Goal: Information Seeking & Learning: Learn about a topic

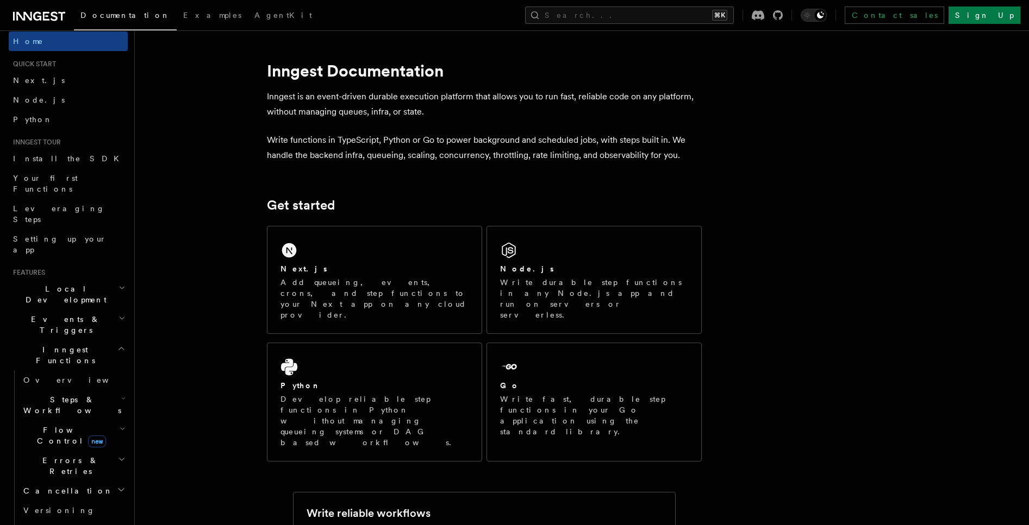
scroll to position [8, 0]
click at [106, 279] on h2 "Local Development" at bounding box center [68, 294] width 119 height 30
click at [97, 279] on h2 "Local Development" at bounding box center [68, 294] width 119 height 30
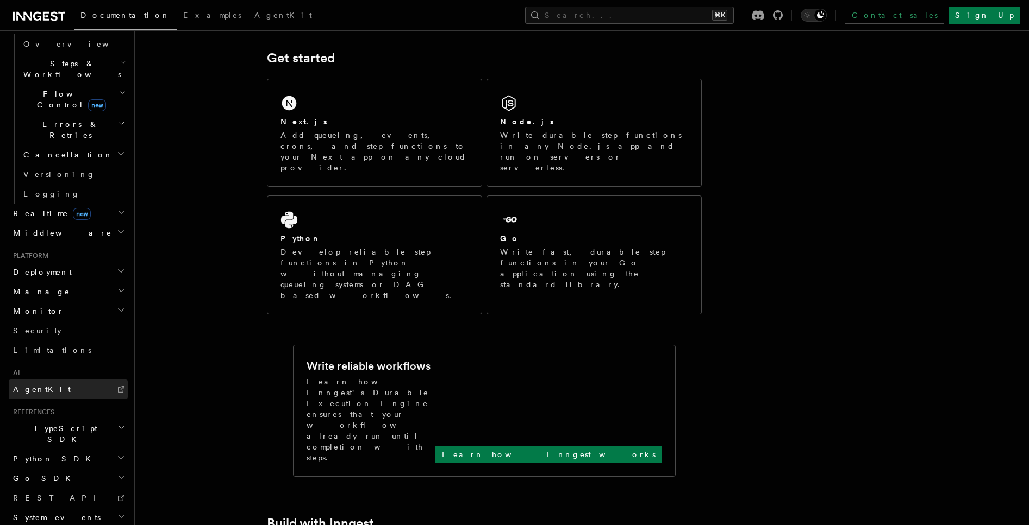
scroll to position [158, 0]
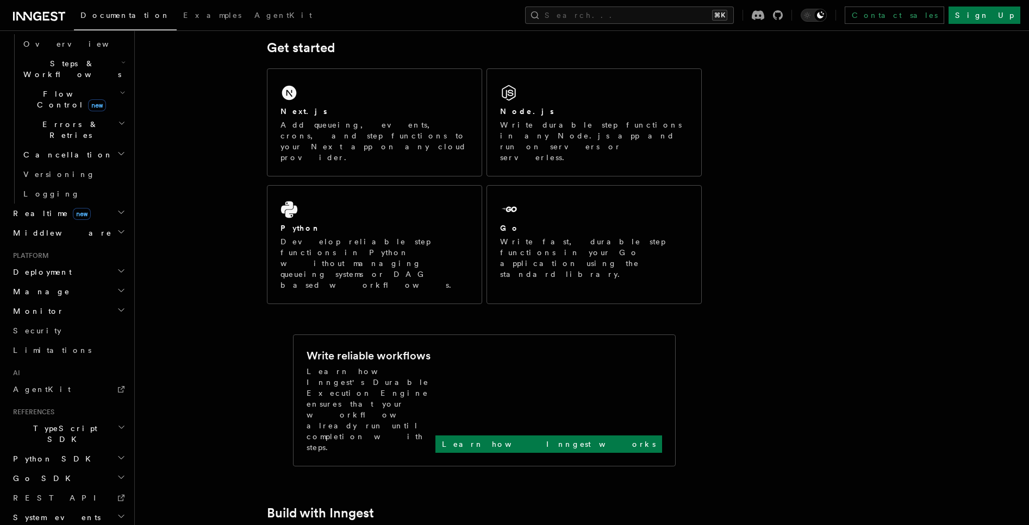
click at [86, 302] on h2 "Monitor" at bounding box center [68, 312] width 119 height 20
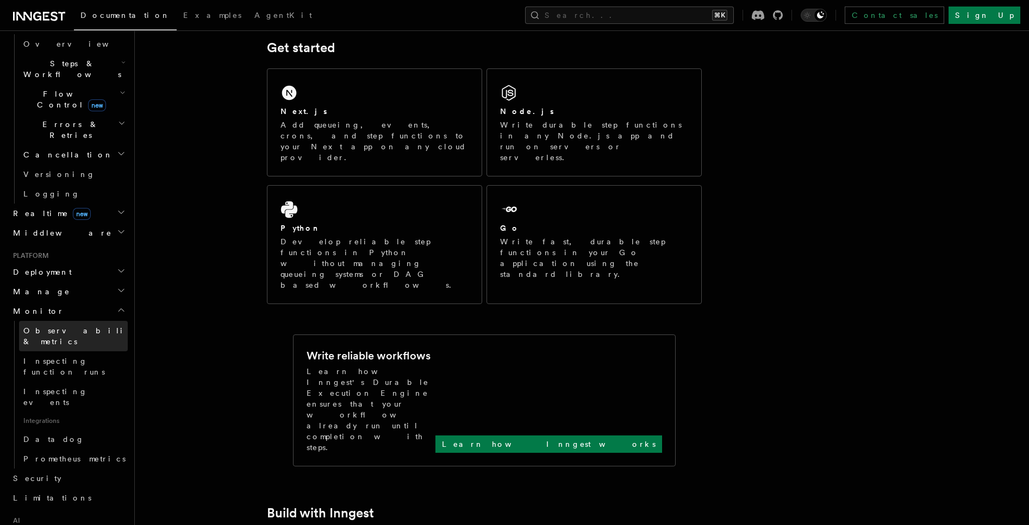
click at [69, 327] on span "Observability & metrics" at bounding box center [79, 337] width 112 height 20
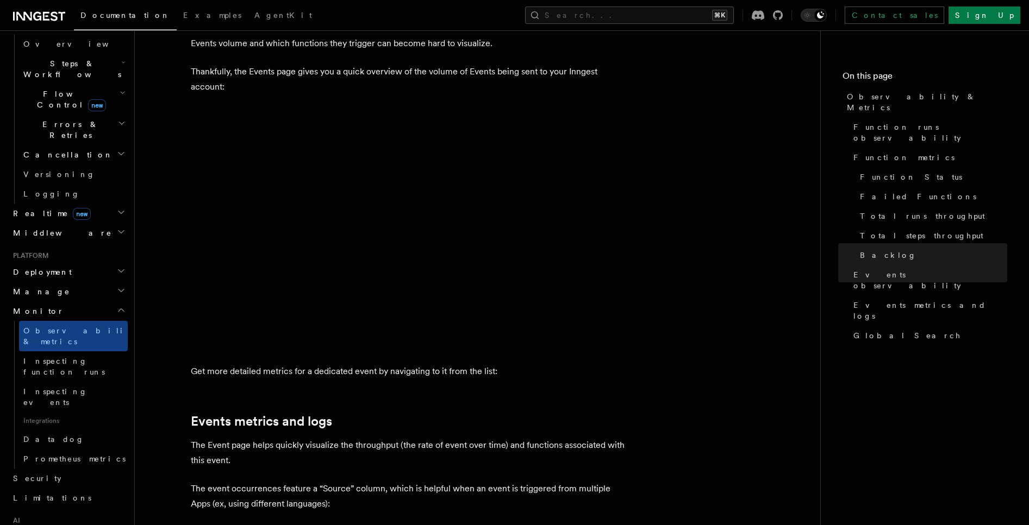
scroll to position [2838, 0]
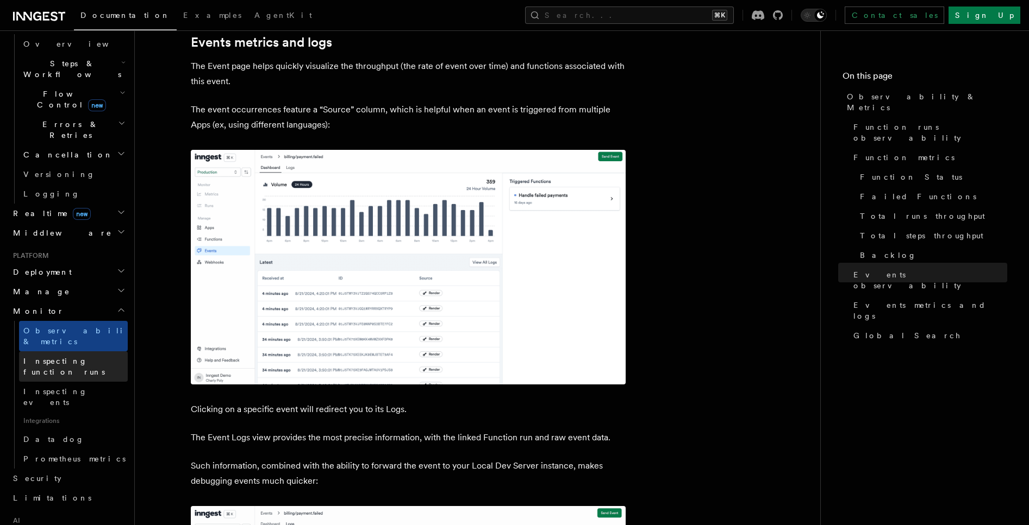
click at [98, 357] on span "Inspecting function runs" at bounding box center [64, 367] width 82 height 20
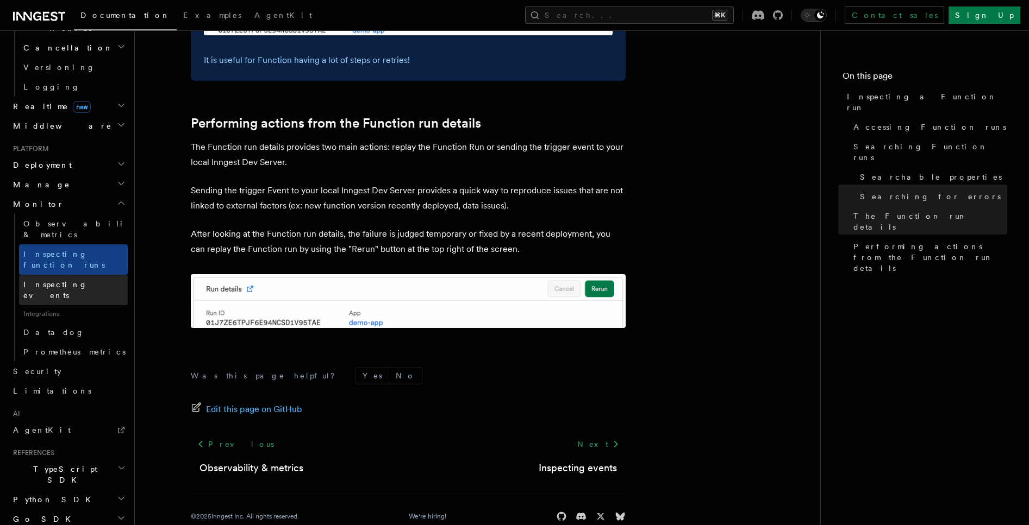
scroll to position [459, 0]
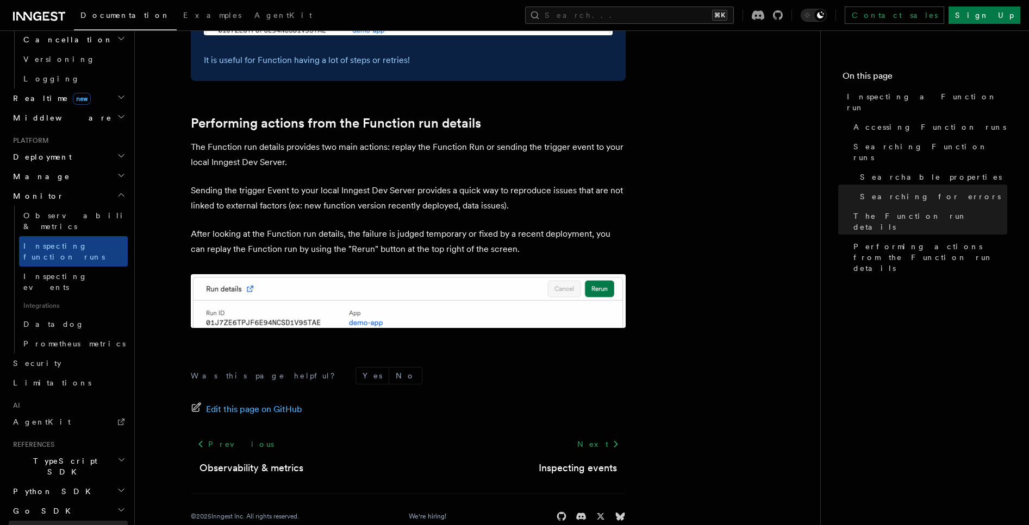
click at [52, 521] on link "REST API" at bounding box center [68, 531] width 119 height 20
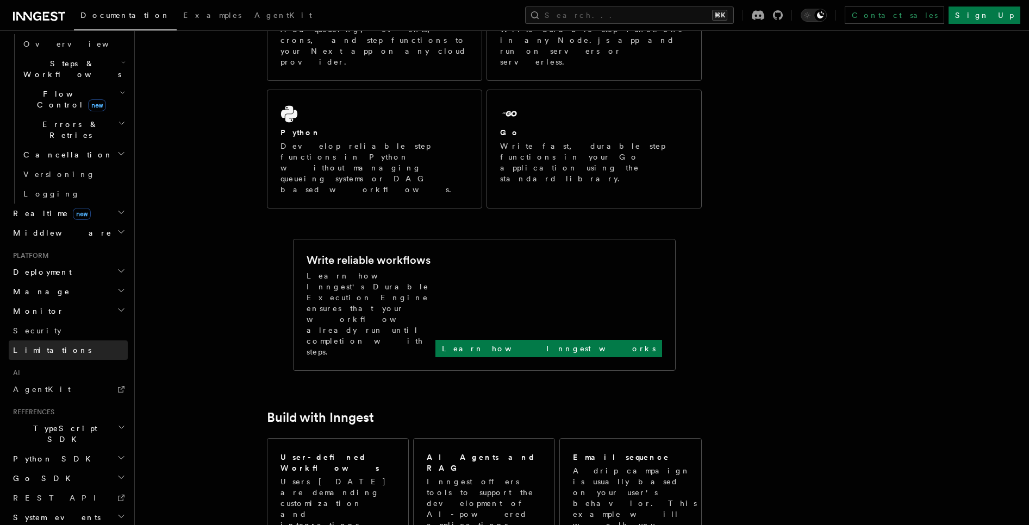
scroll to position [254, 0]
click at [62, 488] on link "REST API" at bounding box center [68, 498] width 119 height 20
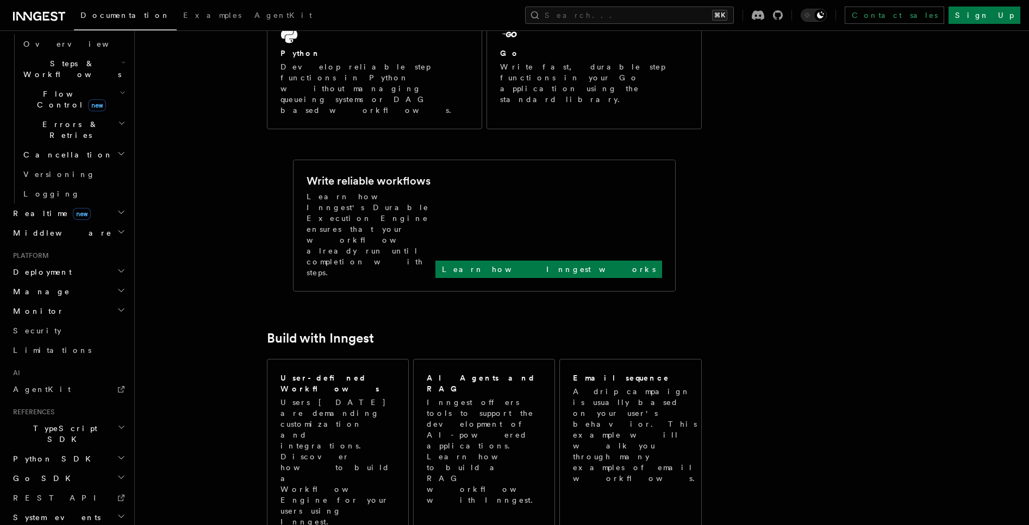
scroll to position [375, 0]
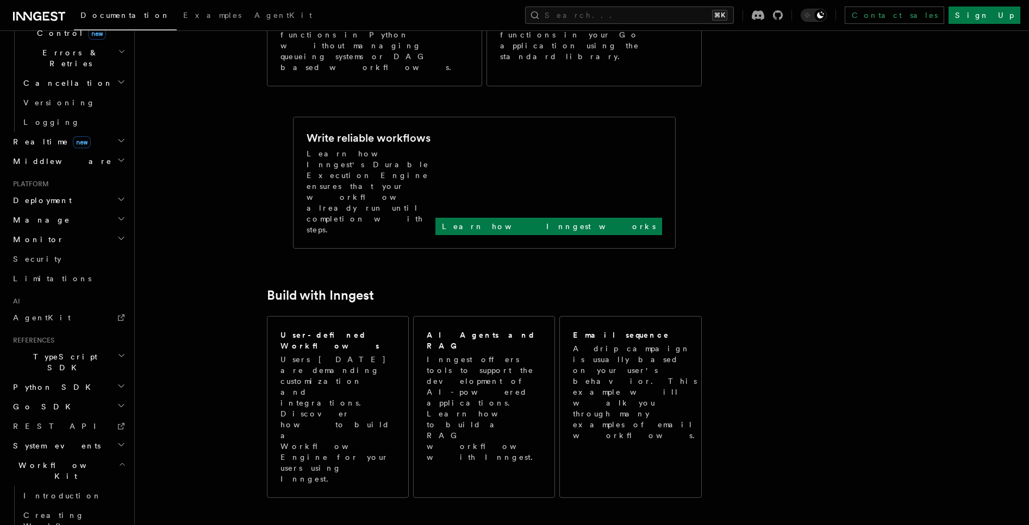
scroll to position [421, 0]
click at [59, 450] on h2 "Workflow Kit" at bounding box center [68, 465] width 119 height 30
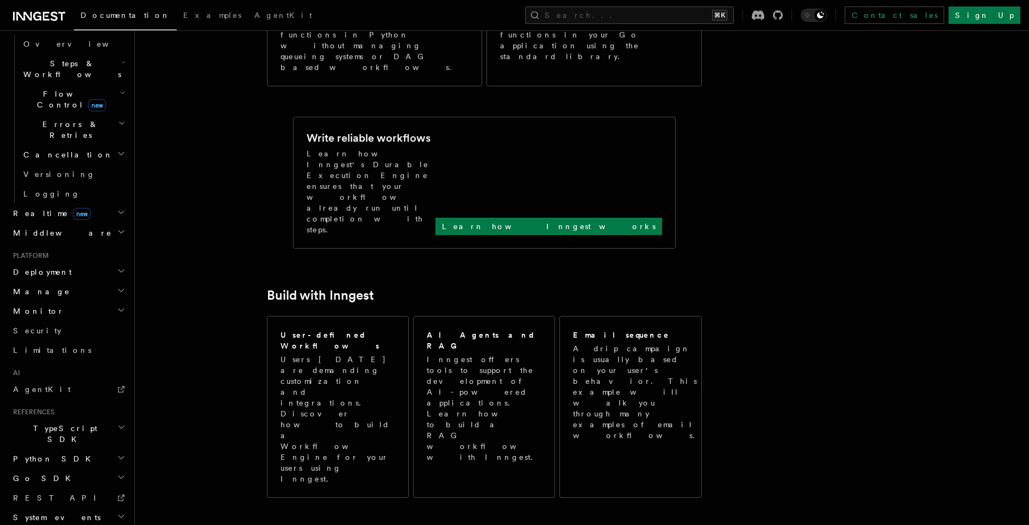
click at [54, 512] on span "System events" at bounding box center [55, 517] width 92 height 11
click at [44, 493] on span "REST API" at bounding box center [59, 498] width 92 height 11
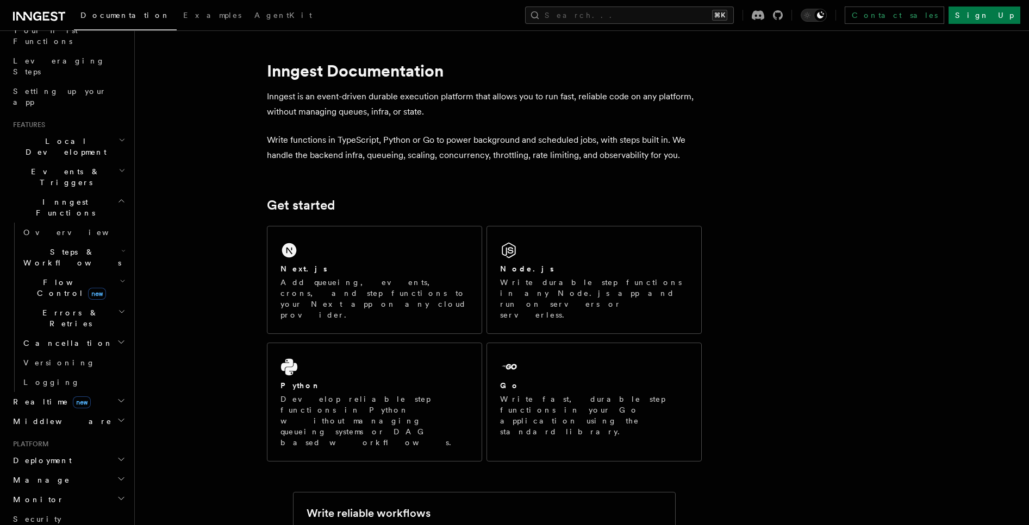
scroll to position [344, 0]
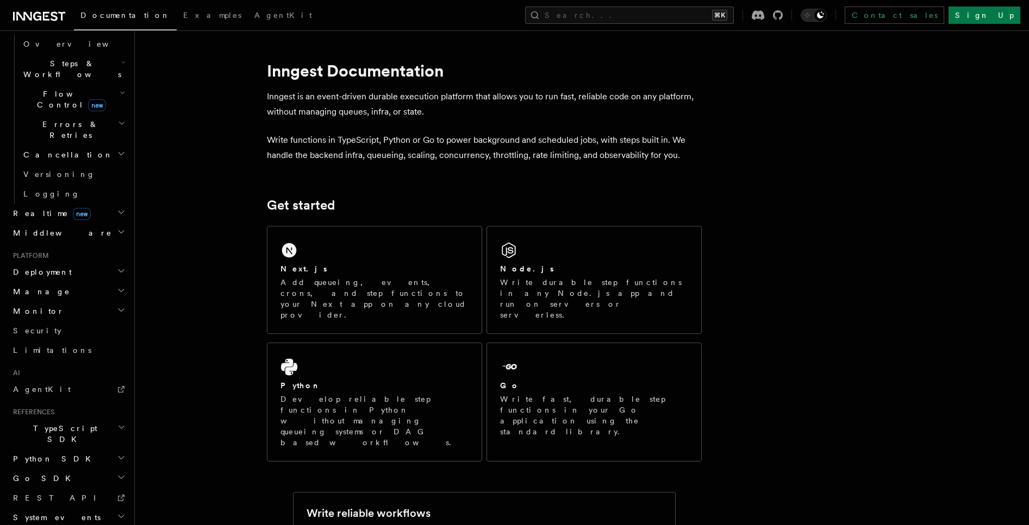
click at [59, 449] on h2 "Python SDK" at bounding box center [68, 459] width 119 height 20
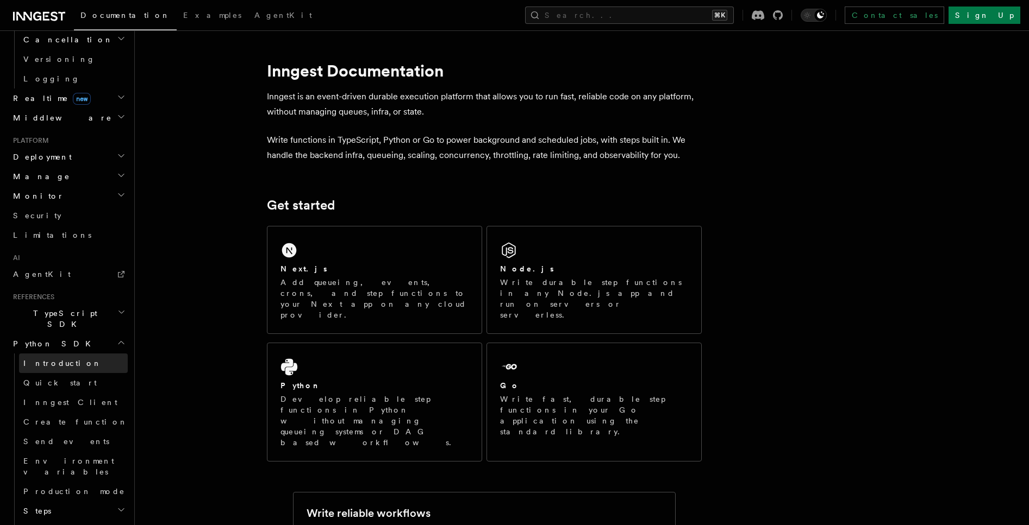
scroll to position [461, 0]
click at [89, 480] on link "Production mode" at bounding box center [73, 490] width 109 height 20
